Goal: Task Accomplishment & Management: Manage account settings

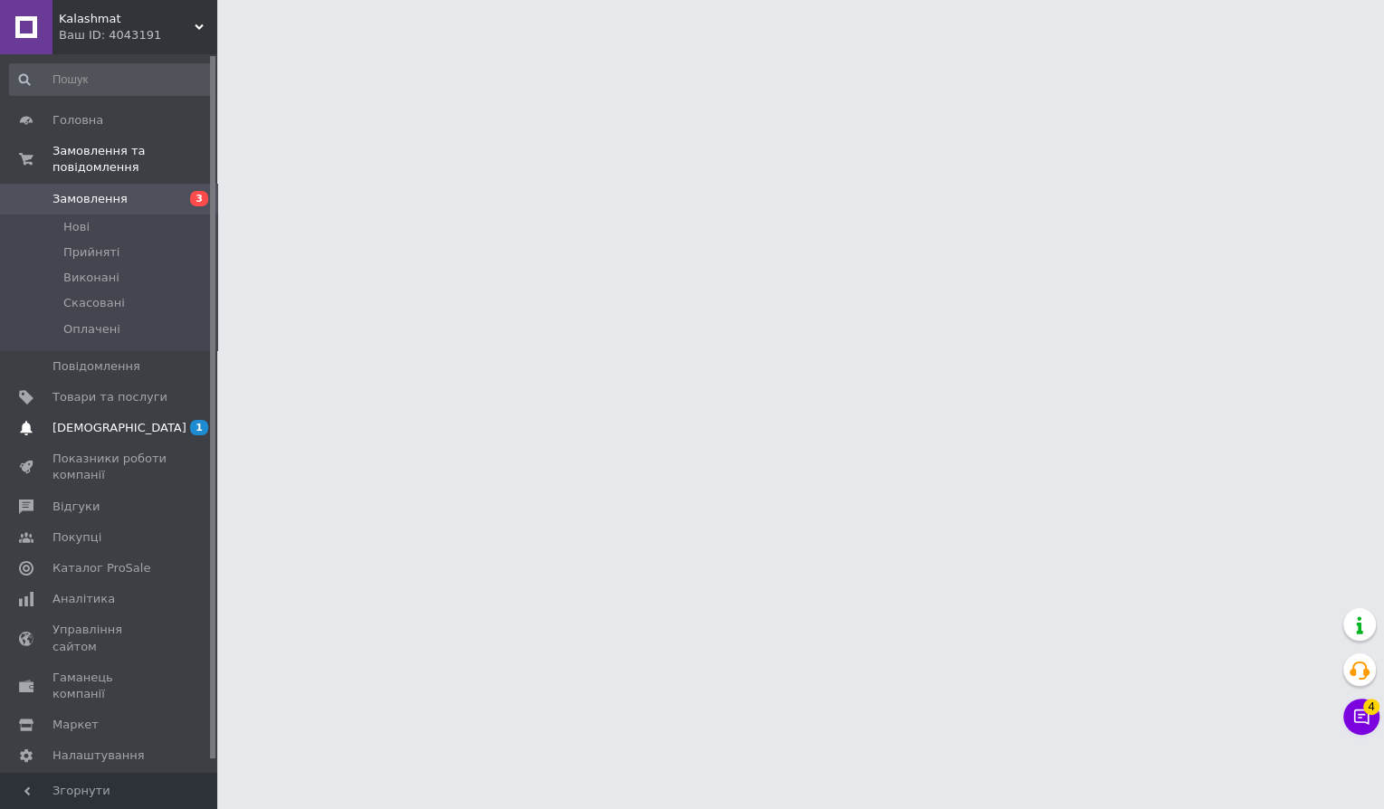
click at [138, 427] on span "[DEMOGRAPHIC_DATA]" at bounding box center [109, 428] width 115 height 16
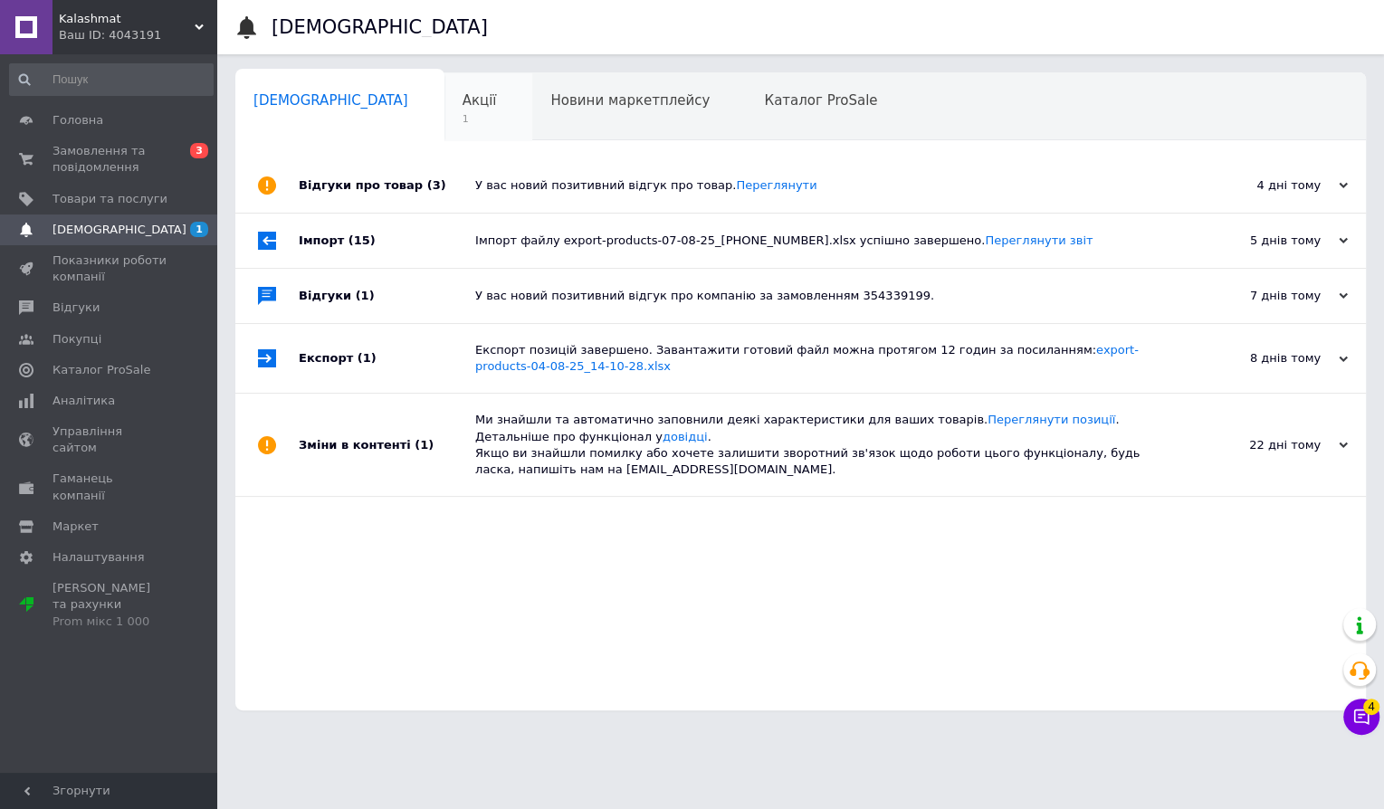
click at [444, 113] on div "Акції 1" at bounding box center [488, 107] width 89 height 69
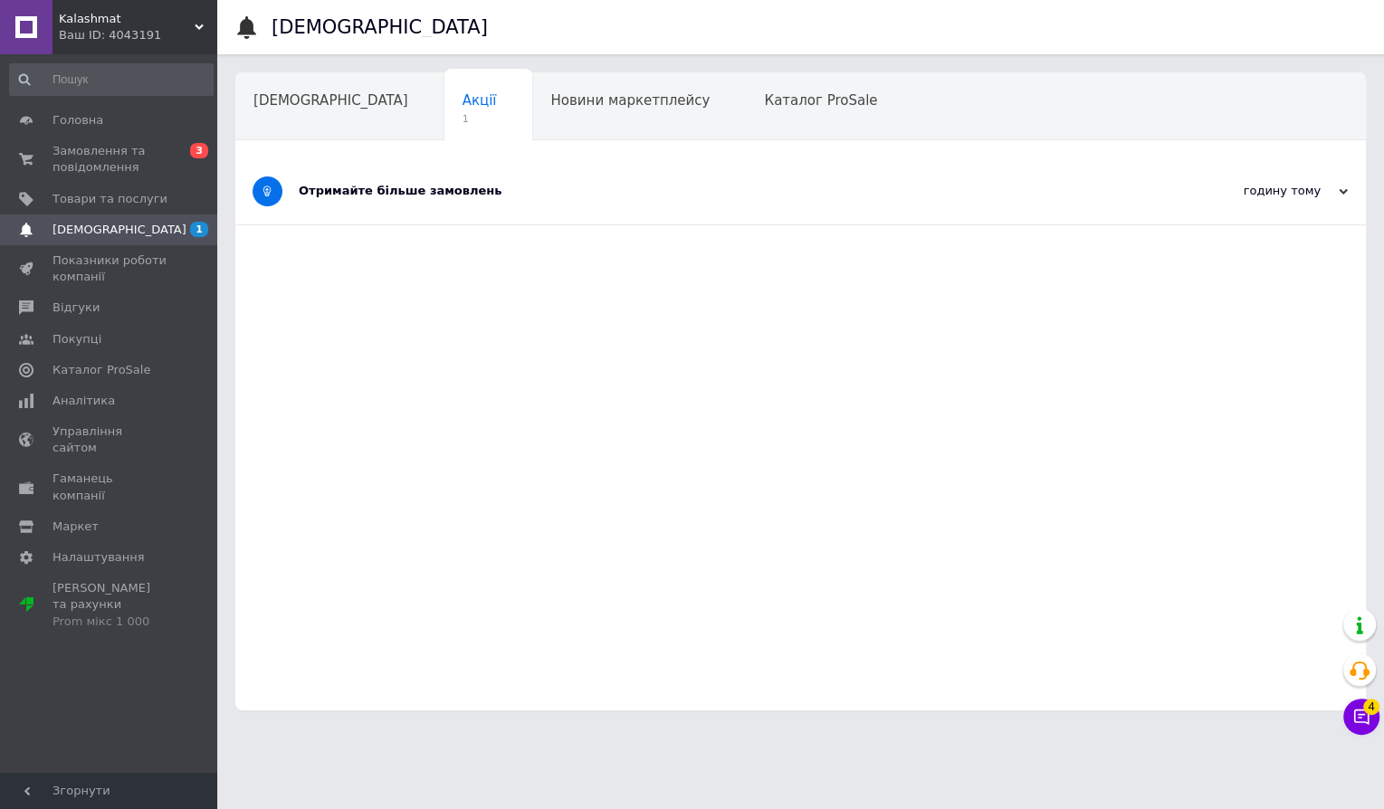
click at [398, 197] on div "Отримайте більше замовлень" at bounding box center [733, 191] width 868 height 16
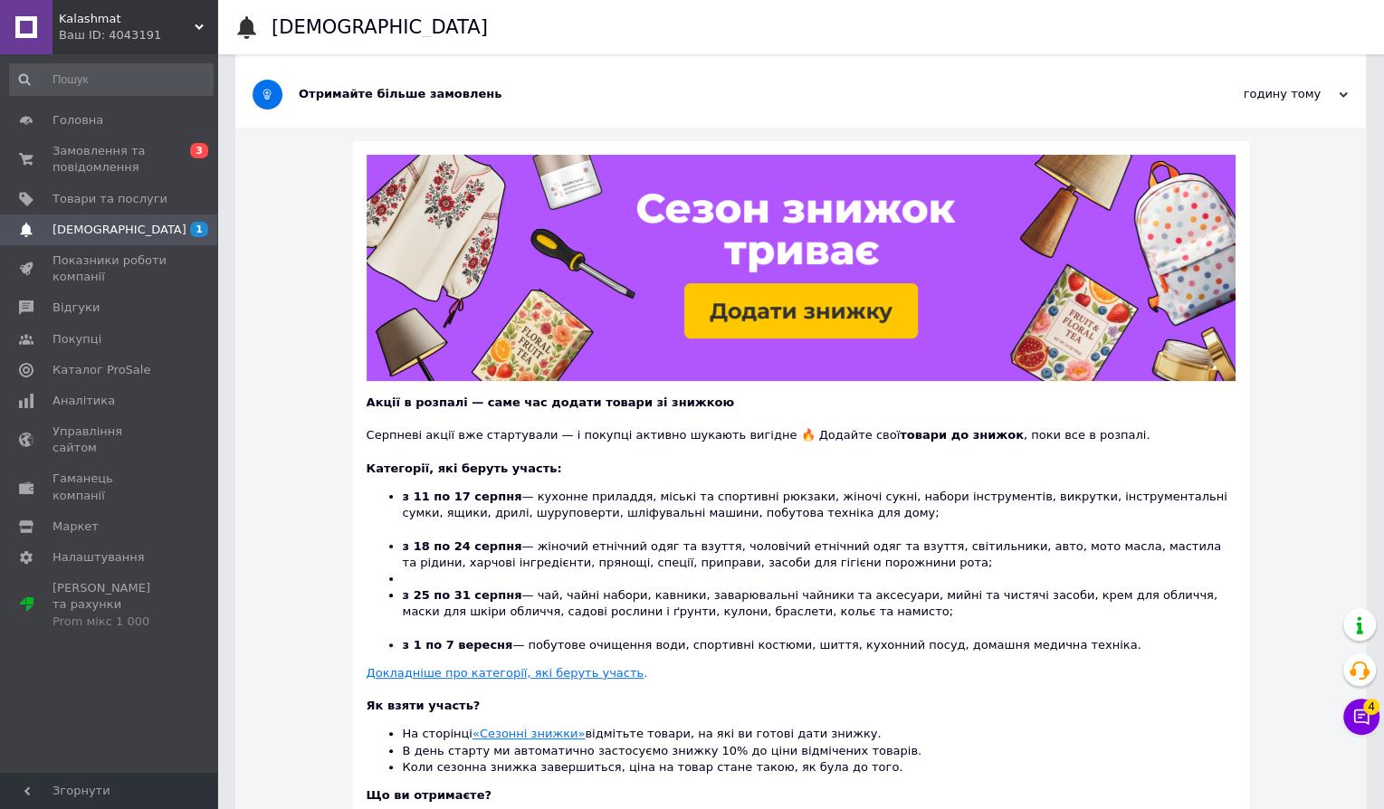
scroll to position [122, 0]
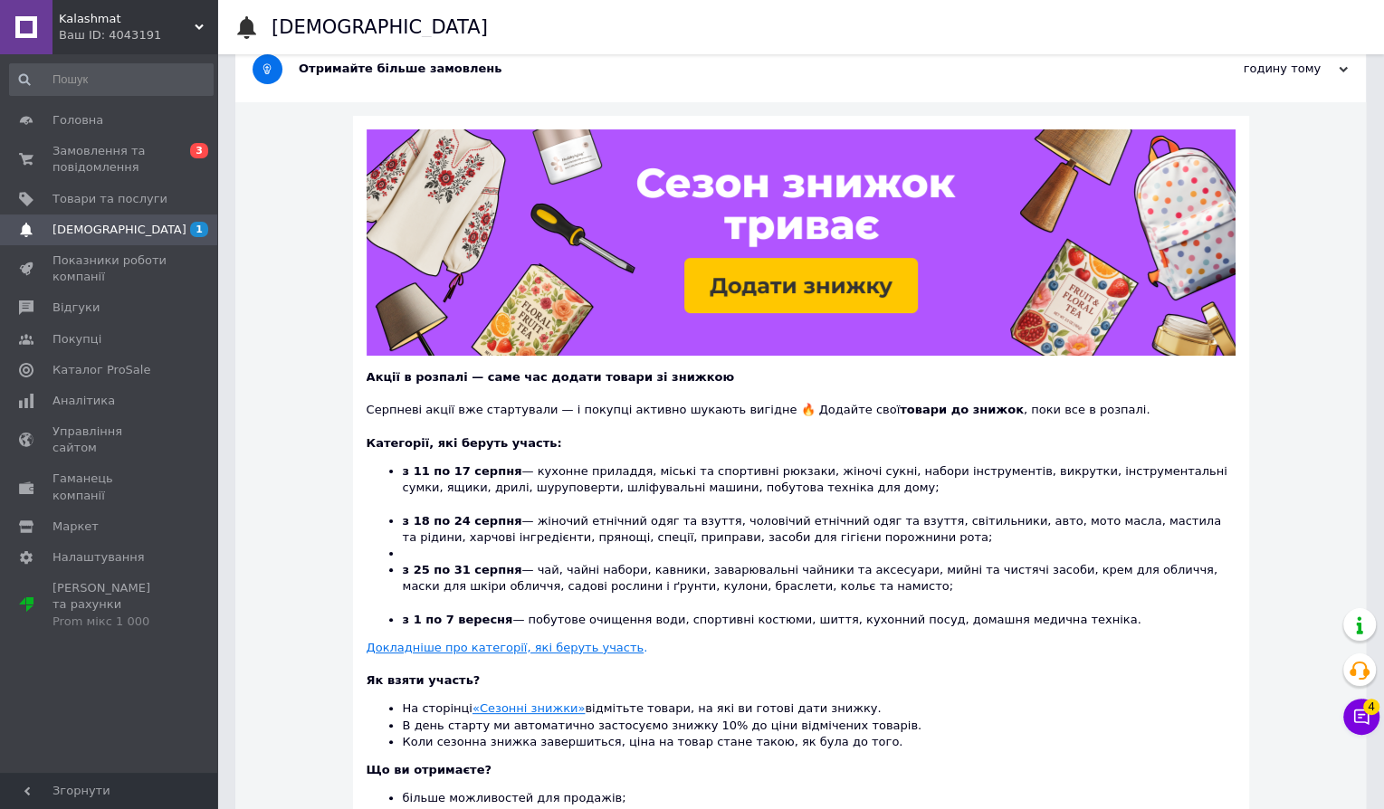
click at [55, 232] on span "[DEMOGRAPHIC_DATA]" at bounding box center [119, 230] width 134 height 16
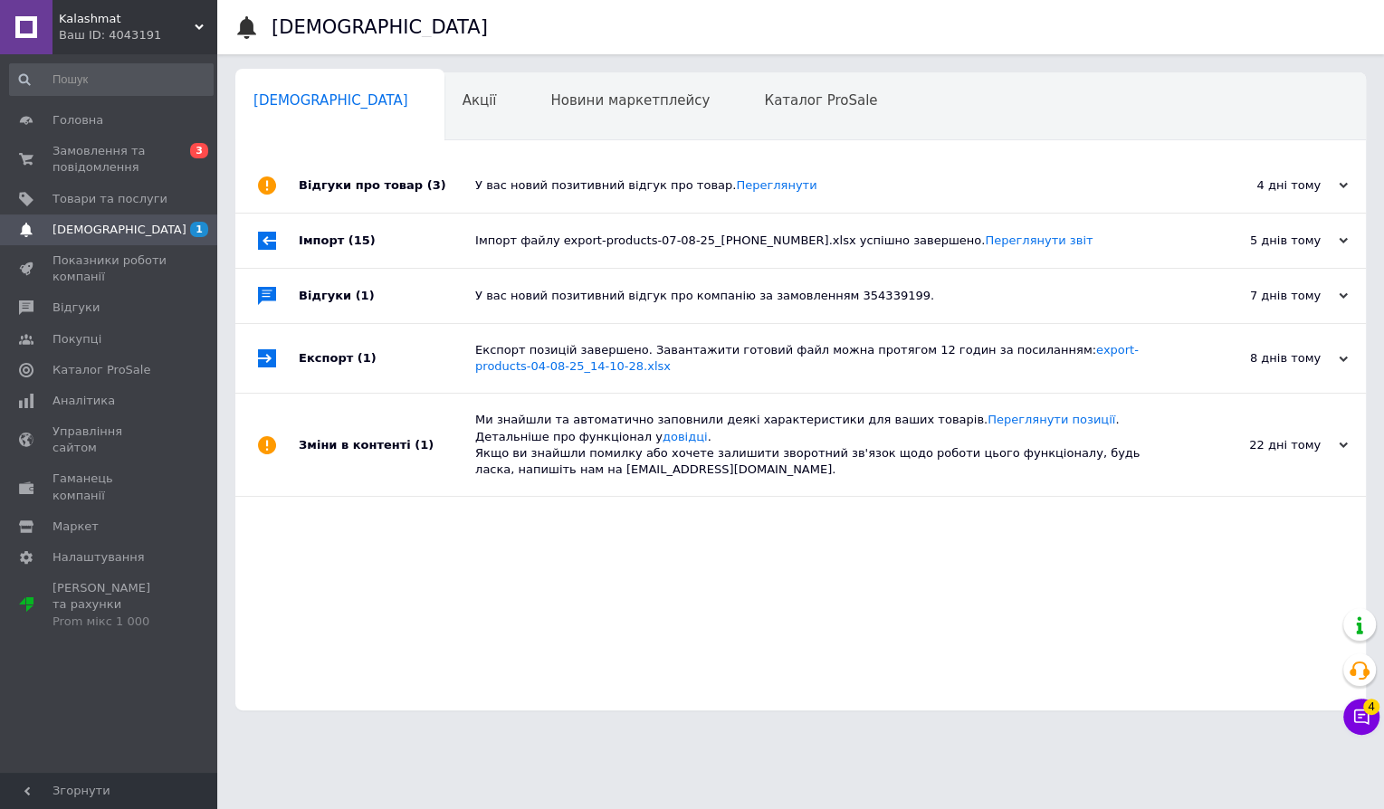
click at [475, 148] on div "Сповіщення 0 Акції 0 Новини маркетплейсу 0 Каталог ProSale 0 Навчання та заходи…" at bounding box center [800, 391] width 1130 height 638
click at [424, 199] on div "Відгуки про товар (3)" at bounding box center [387, 185] width 176 height 54
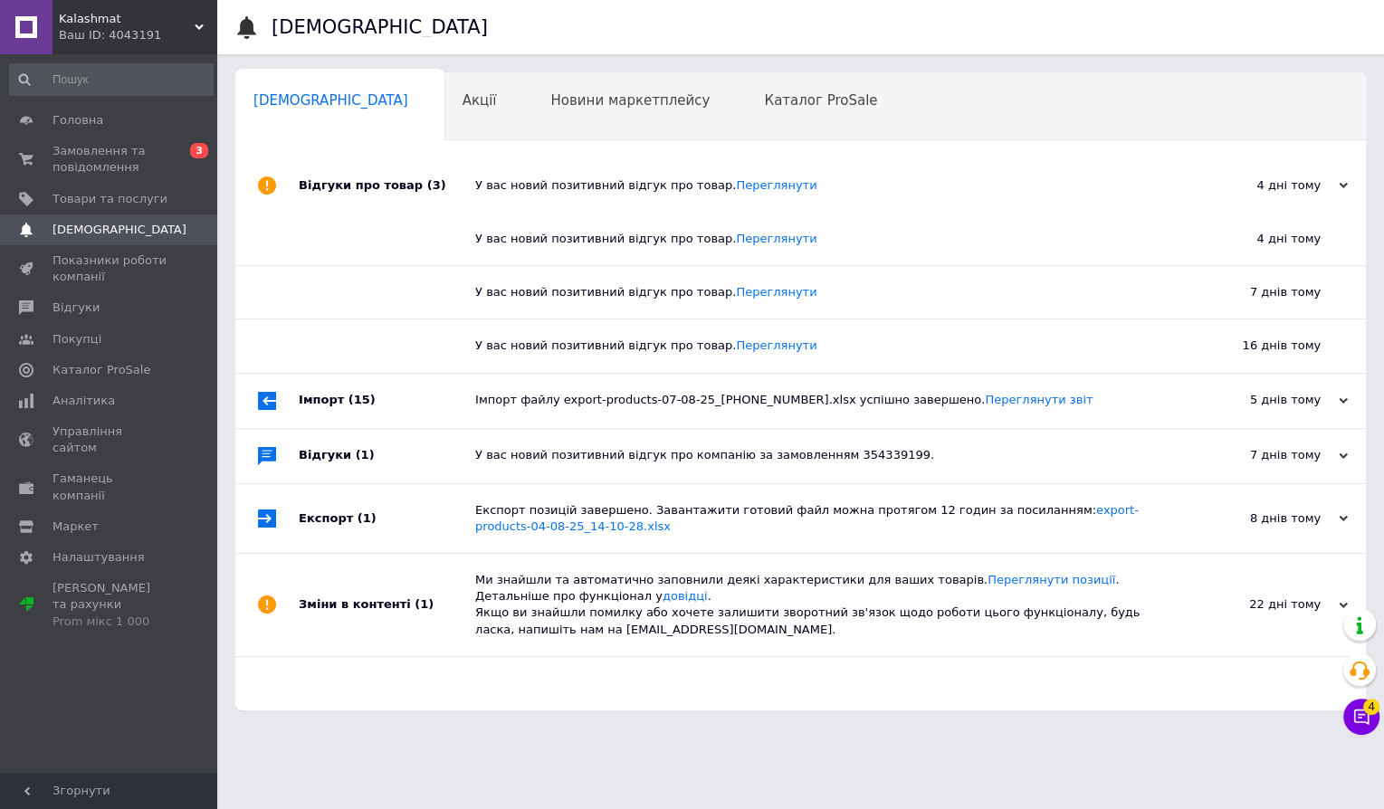
click at [935, 172] on div "У вас новий позитивний відгук про товар. [GEOGRAPHIC_DATA]" at bounding box center [820, 185] width 691 height 54
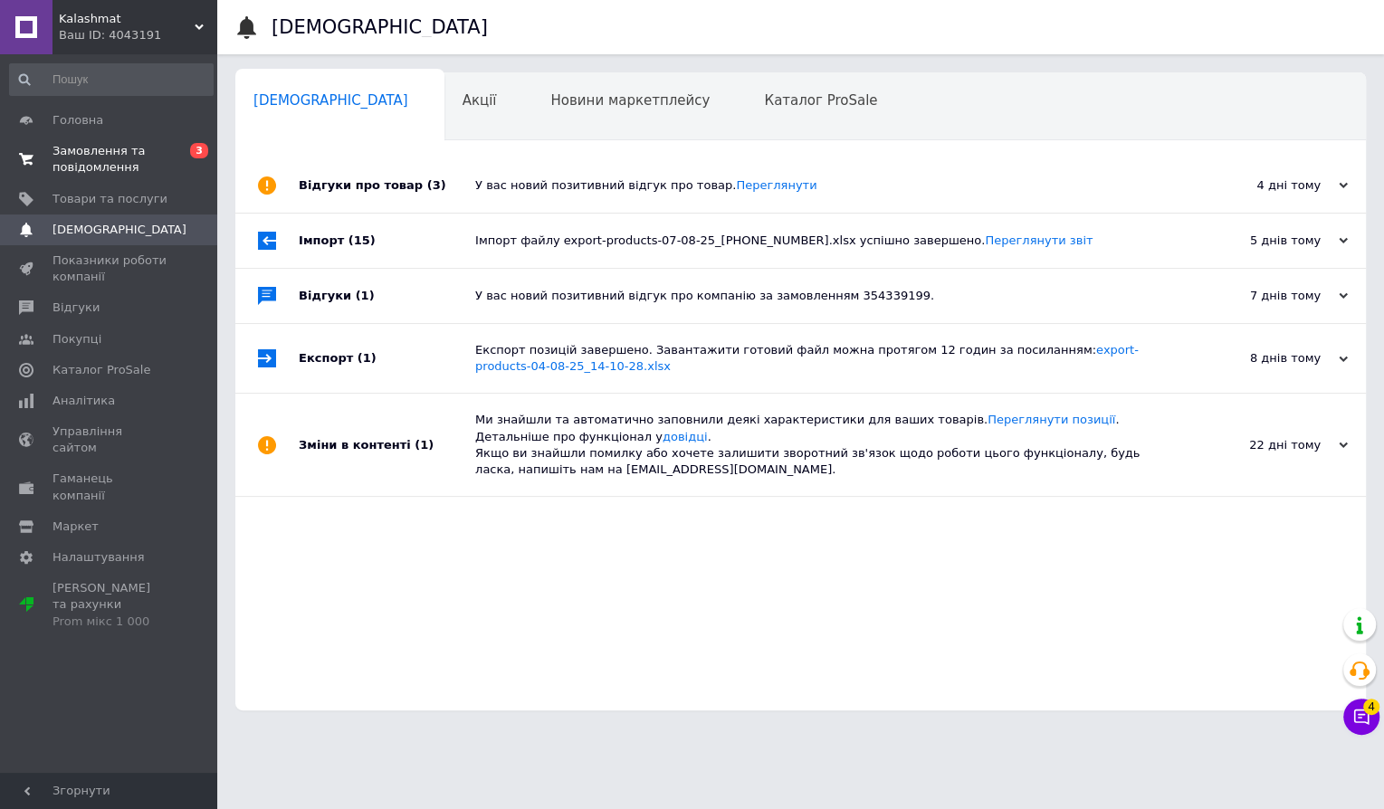
click at [118, 157] on span "Замовлення та повідомлення" at bounding box center [109, 159] width 115 height 33
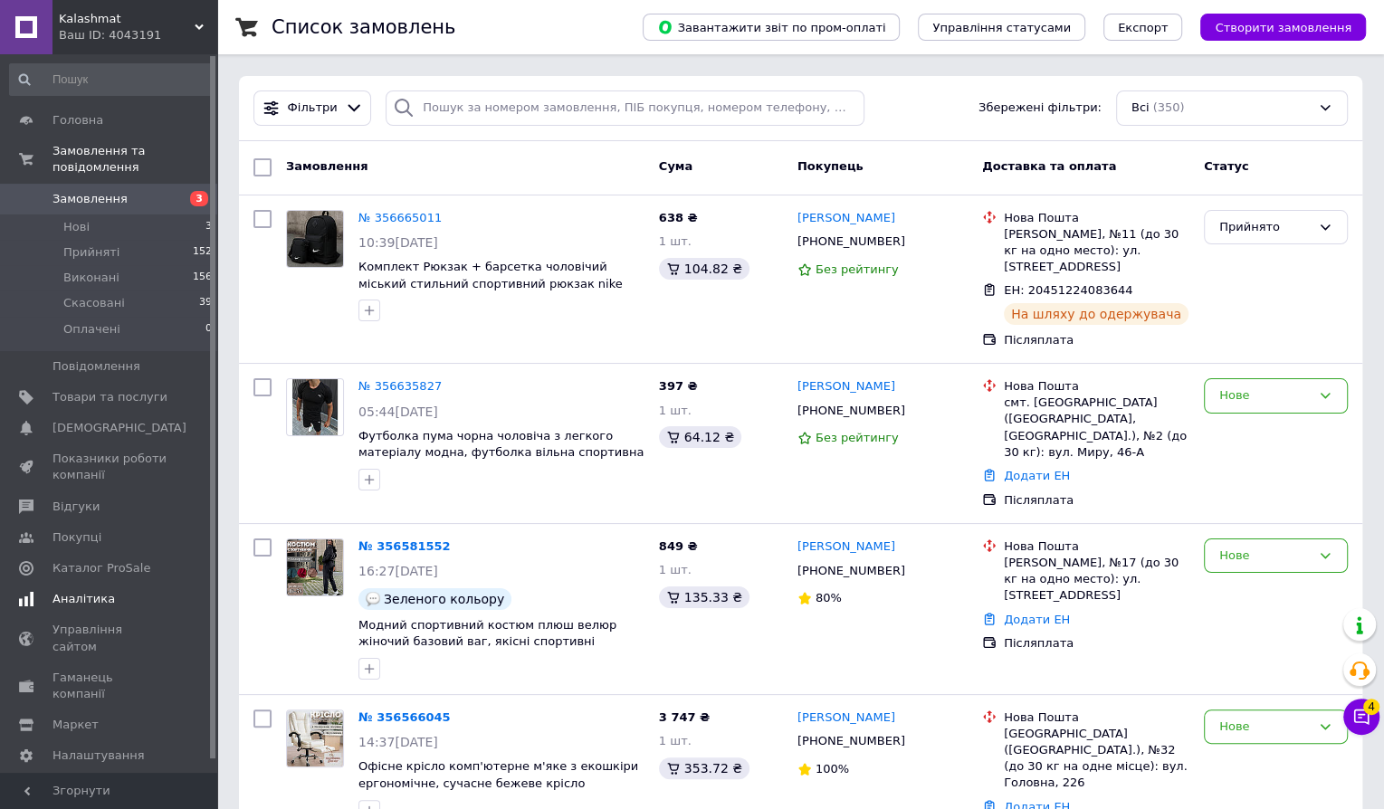
click at [71, 598] on span "Аналітика" at bounding box center [83, 599] width 62 height 16
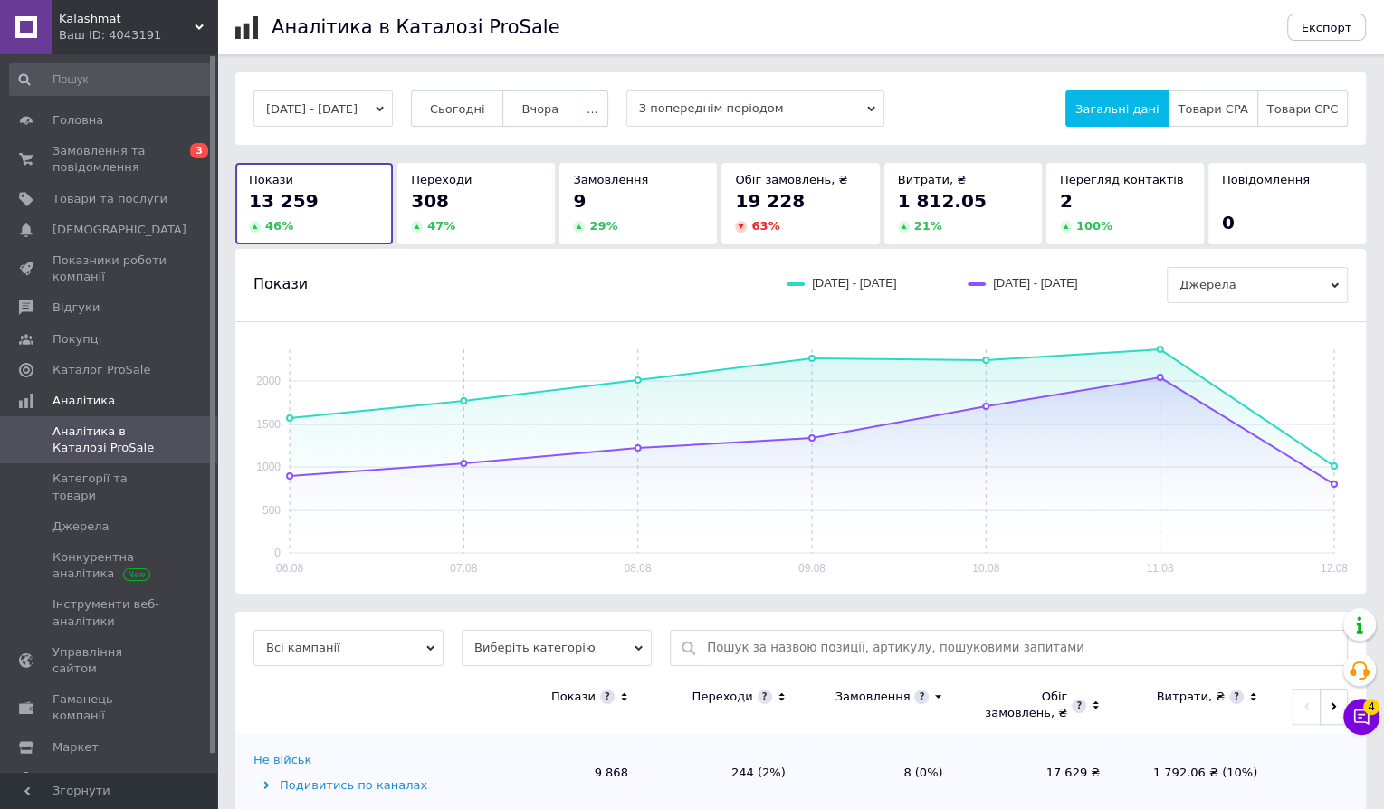
click at [608, 215] on div "9 29 %" at bounding box center [638, 211] width 130 height 46
